Goal: Transaction & Acquisition: Obtain resource

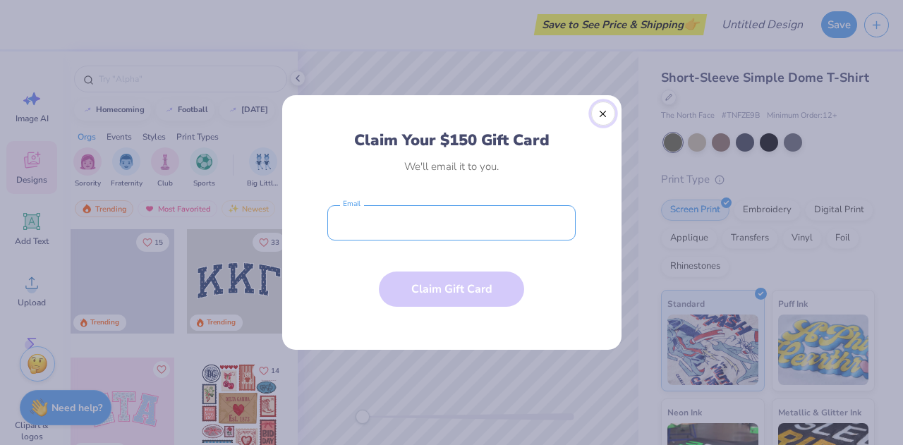
click at [603, 115] on button "Close" at bounding box center [603, 114] width 24 height 24
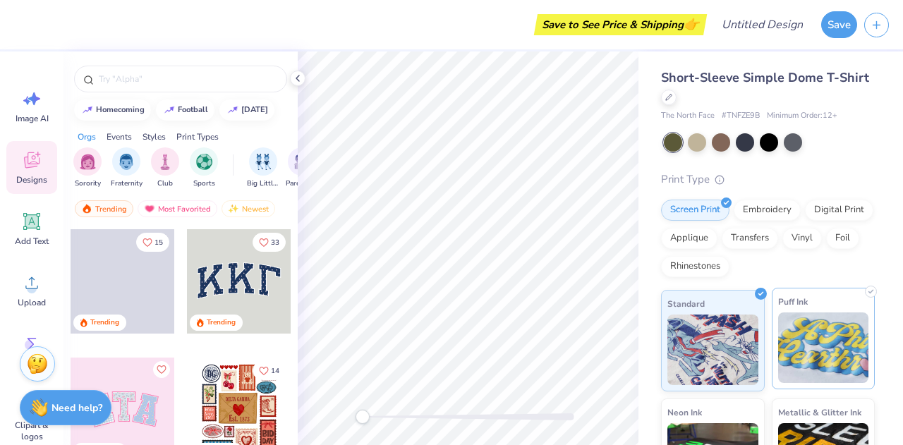
click at [838, 328] on img at bounding box center [823, 348] width 91 height 71
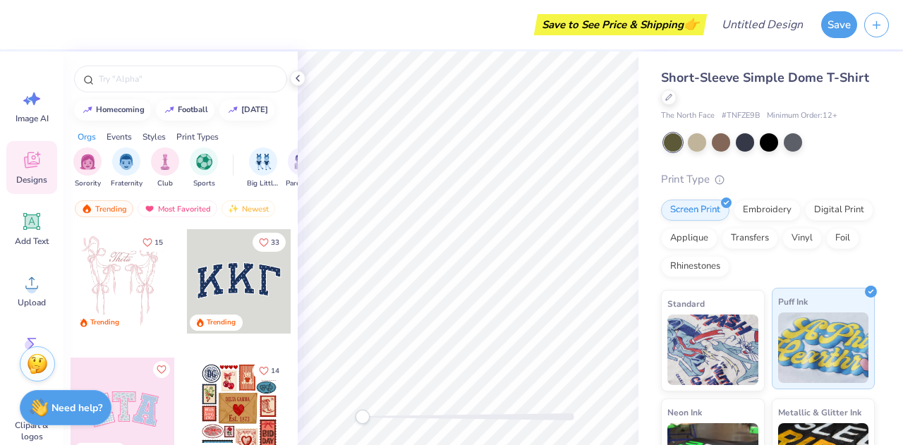
click at [813, 332] on img at bounding box center [823, 348] width 91 height 71
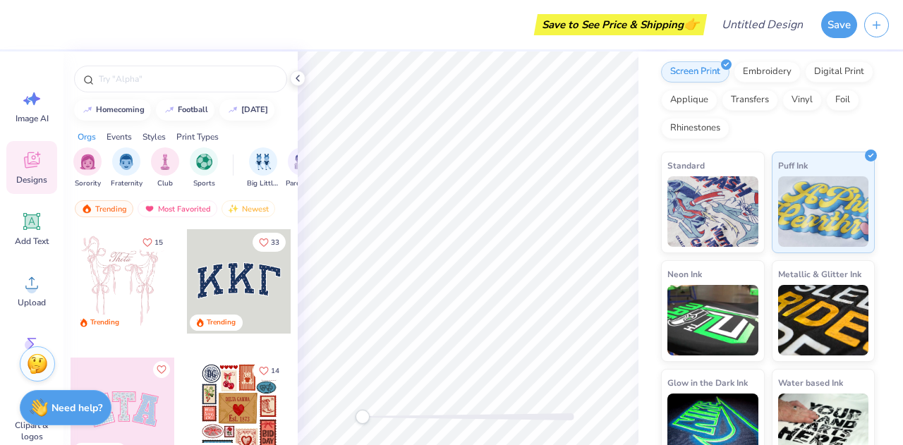
scroll to position [163, 0]
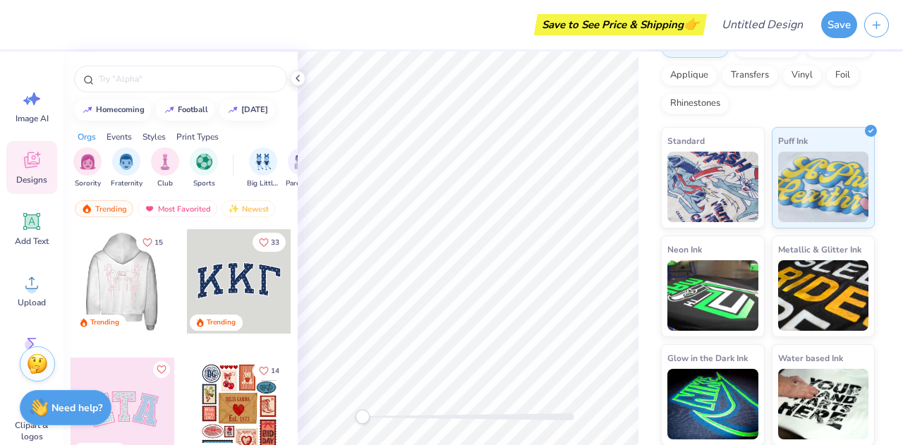
click at [116, 262] on div at bounding box center [122, 281] width 313 height 104
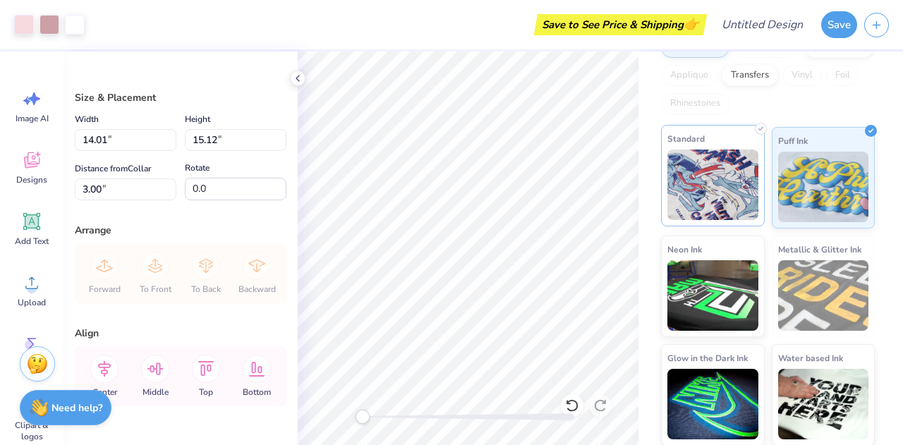
click at [698, 207] on img at bounding box center [713, 185] width 91 height 71
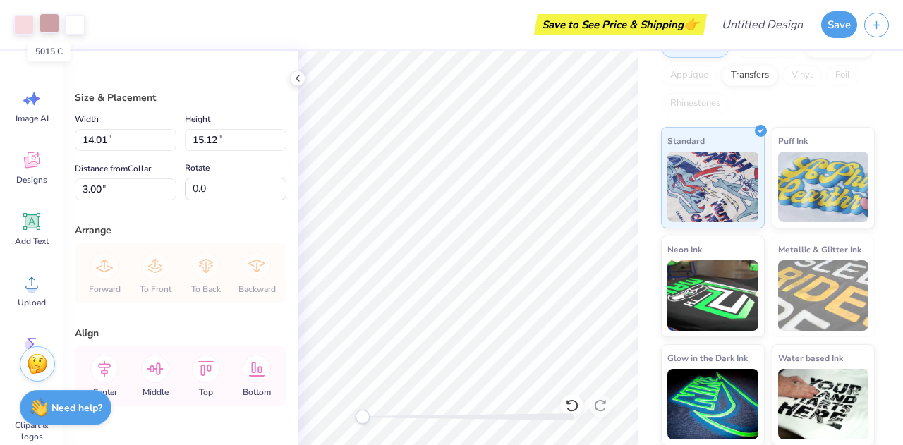
click at [48, 24] on div at bounding box center [50, 23] width 20 height 20
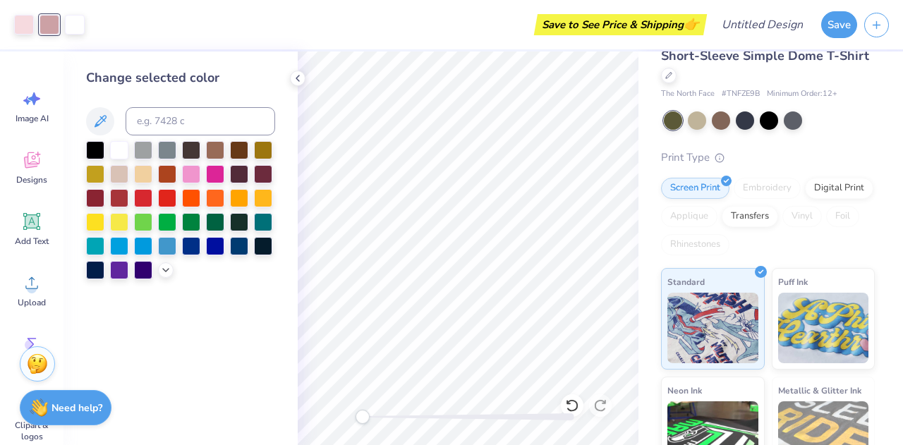
scroll to position [0, 0]
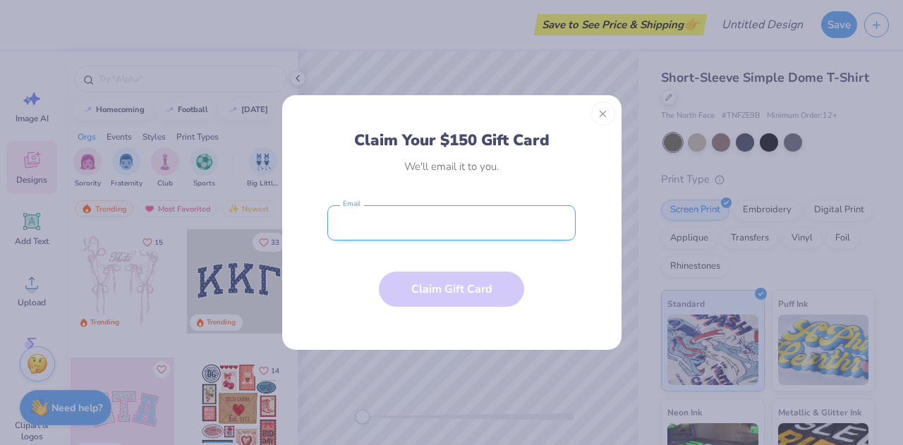
click at [542, 224] on input "email" at bounding box center [451, 222] width 248 height 35
type input "apark@trico.coop"
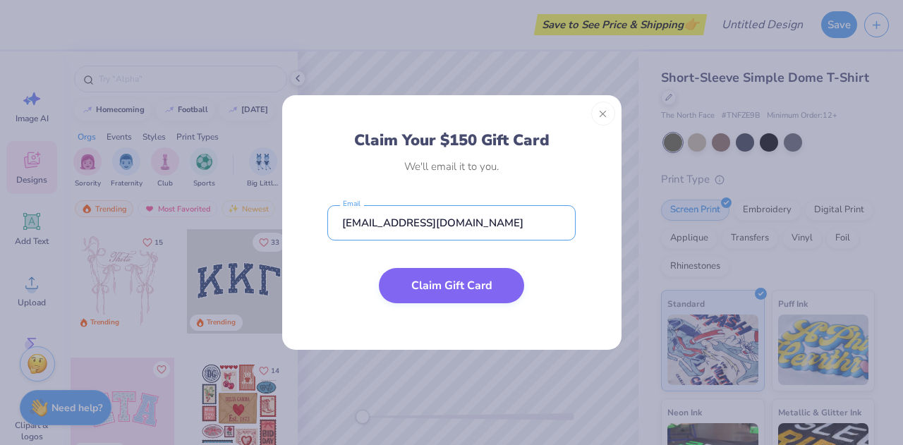
click at [471, 296] on button "Claim Gift Card" at bounding box center [451, 285] width 145 height 35
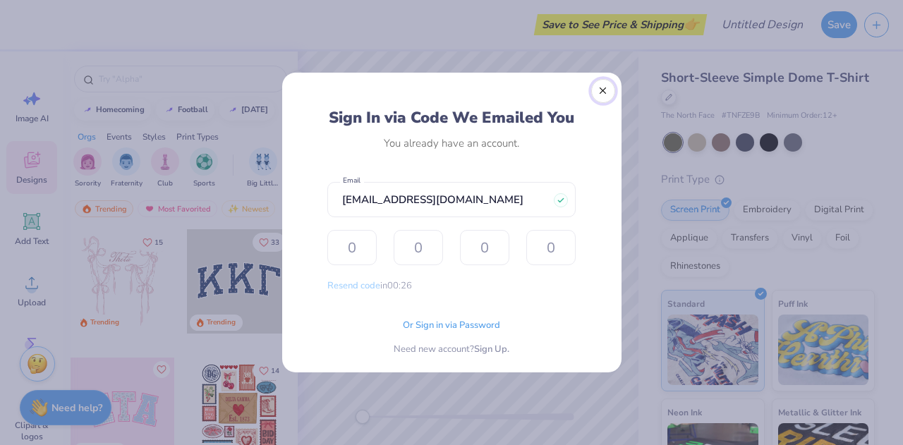
click at [611, 88] on button "Close" at bounding box center [603, 91] width 24 height 24
